Goal: Task Accomplishment & Management: Use online tool/utility

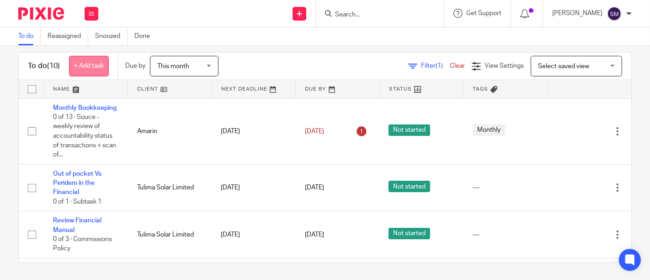
click at [99, 58] on link "+ Add task" at bounding box center [89, 66] width 40 height 21
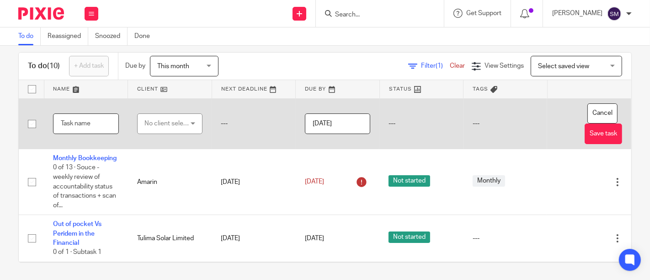
click at [94, 126] on input "text" at bounding box center [86, 123] width 66 height 21
type input "Z"
click at [94, 126] on input "text" at bounding box center [86, 123] width 66 height 21
type input "E"
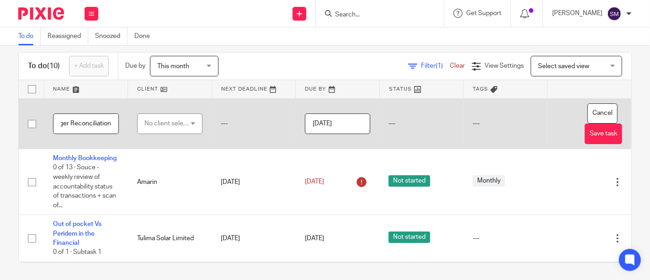
type input "Ledger Reconciliation"
click at [193, 122] on div "No client selected" at bounding box center [170, 123] width 66 height 21
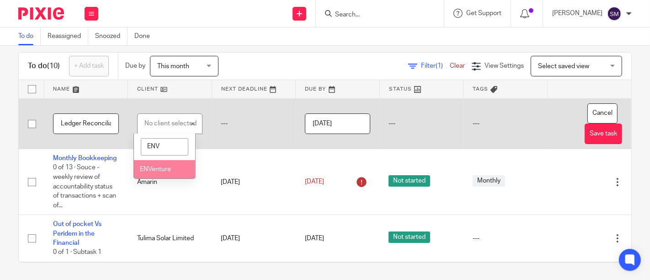
type input "ENV"
click at [162, 171] on span "ENVenture" at bounding box center [155, 169] width 31 height 6
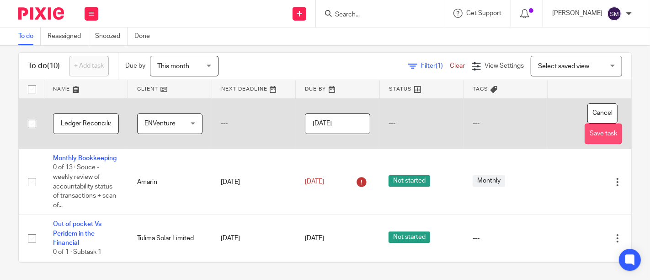
click at [586, 134] on button "Save task" at bounding box center [602, 133] width 37 height 21
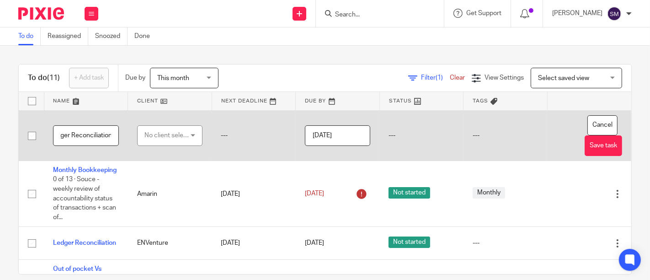
scroll to position [0, 16]
type input "Ledger Reconciliation"
click at [184, 138] on div "No client selected" at bounding box center [167, 135] width 46 height 19
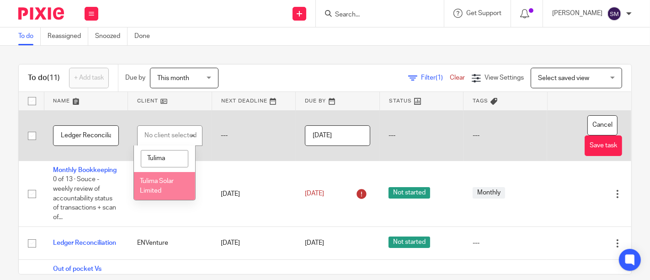
type input "Tulima"
click at [167, 196] on li "Tulima Solar Limited" at bounding box center [164, 186] width 61 height 28
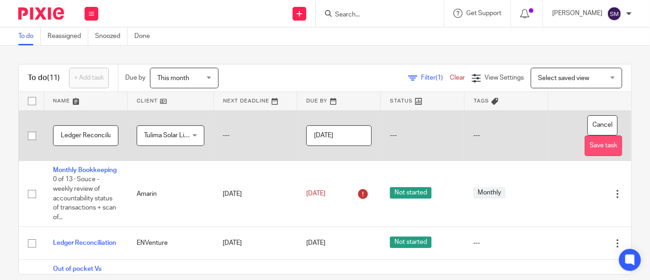
click at [584, 149] on button "Save task" at bounding box center [602, 145] width 37 height 21
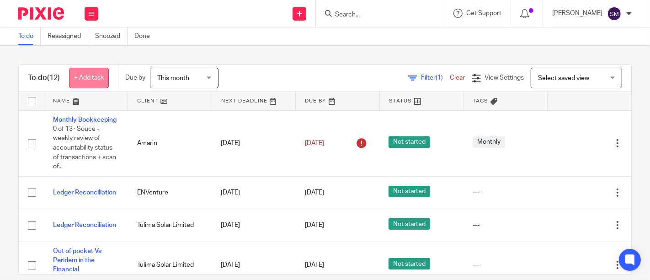
click at [86, 80] on link "+ Add task" at bounding box center [89, 78] width 40 height 21
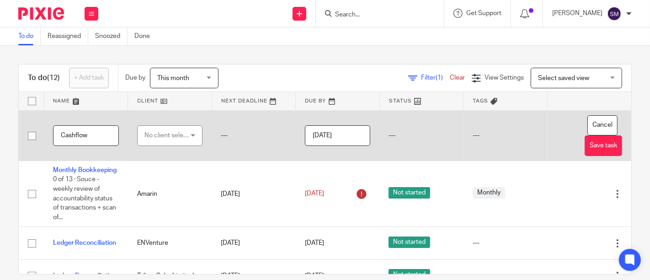
type input "Cashflow"
click at [184, 135] on div "No client selected" at bounding box center [167, 135] width 46 height 19
type input "sIMU"
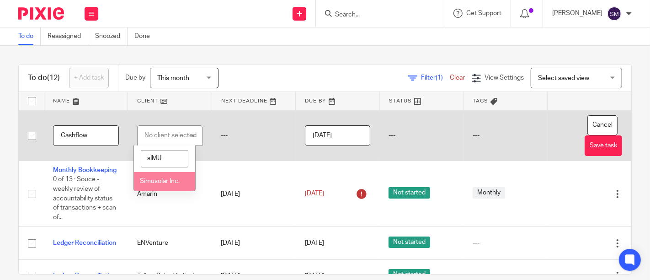
click at [164, 177] on li "Simusolar Inc." at bounding box center [164, 181] width 61 height 19
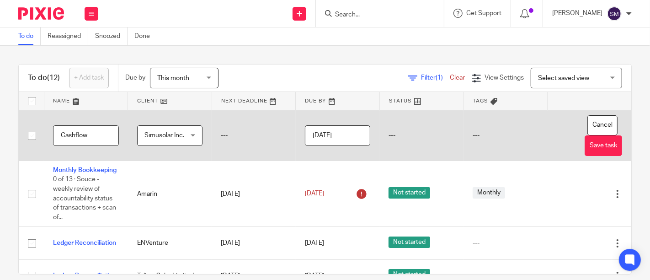
click at [106, 132] on input "Cashflow" at bounding box center [86, 135] width 66 height 21
type input "Simusolar Ltd Cashflow"
click at [584, 145] on button "Save task" at bounding box center [602, 145] width 37 height 21
